Goal: Find specific page/section: Find specific page/section

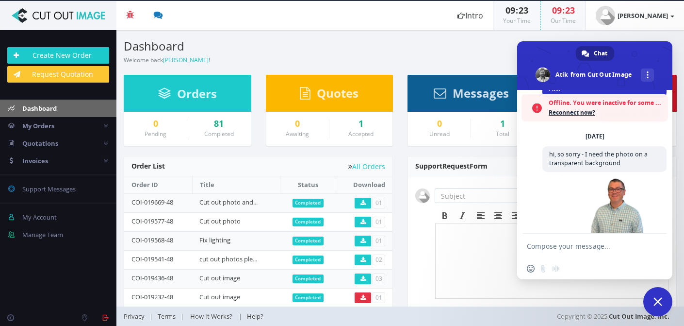
scroll to position [699, 0]
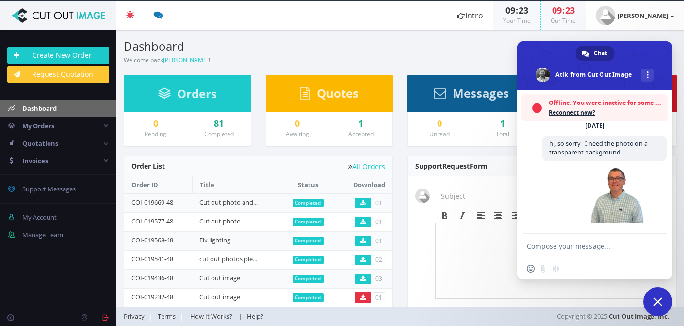
click at [578, 112] on span "Reconnect now?" at bounding box center [606, 113] width 114 height 10
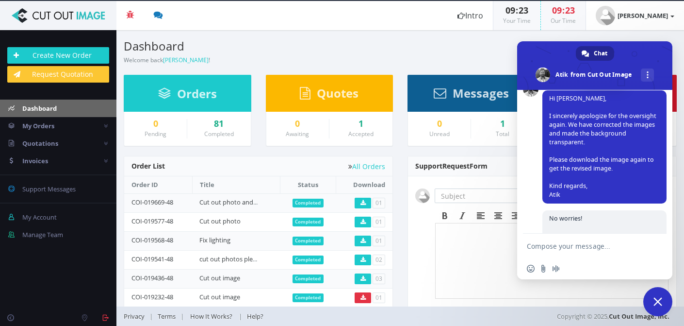
scroll to position [798, 0]
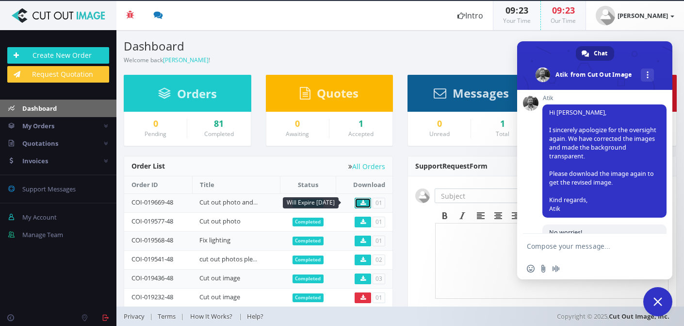
click at [362, 200] on icon at bounding box center [362, 203] width 5 height 6
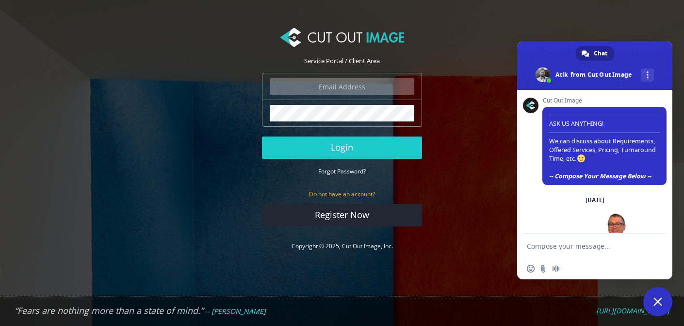
click at [327, 88] on input "email" at bounding box center [342, 86] width 145 height 16
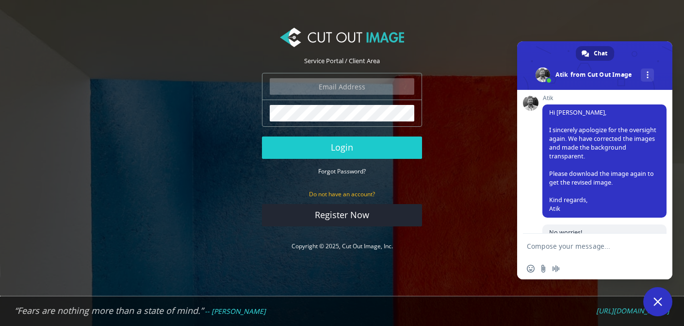
type input "grace@milestone.inc"
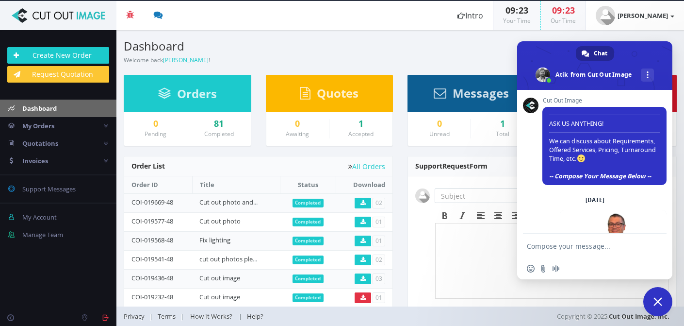
scroll to position [798, 0]
